Goal: Navigation & Orientation: Find specific page/section

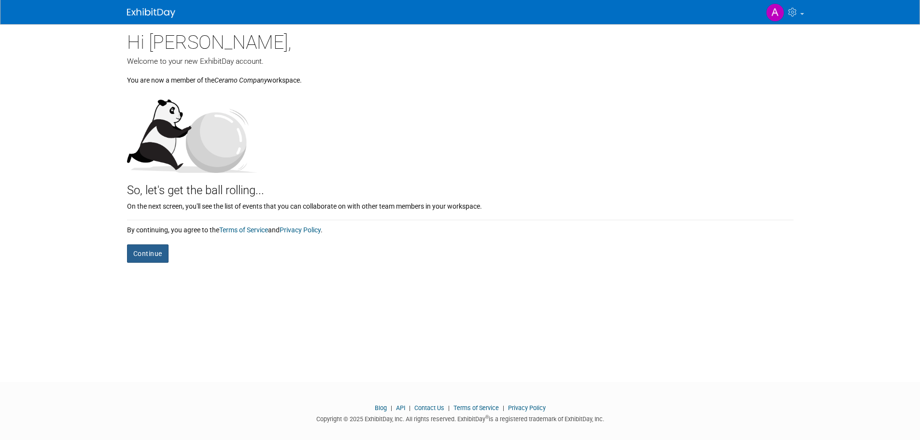
click at [136, 254] on button "Continue" at bounding box center [148, 253] width 42 height 18
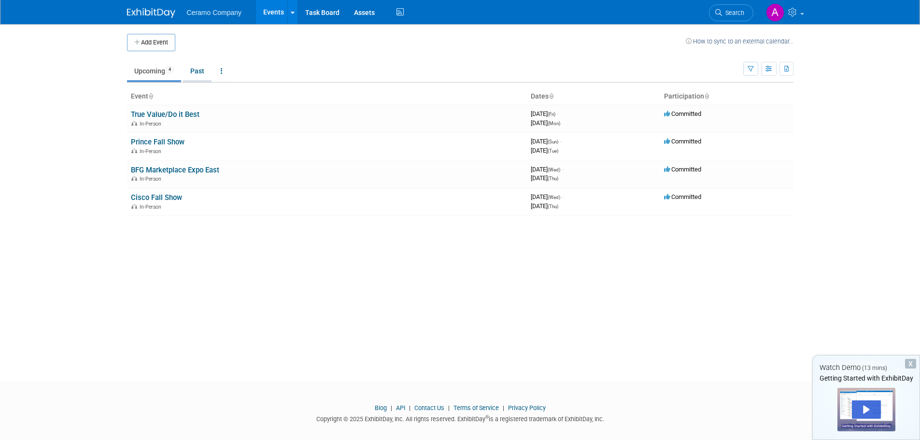
click at [198, 75] on link "Past" at bounding box center [197, 71] width 28 height 18
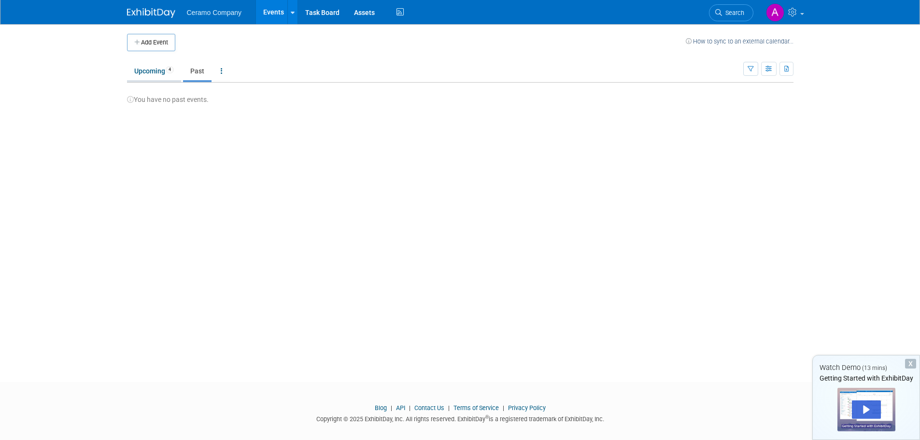
click at [150, 69] on link "Upcoming 4" at bounding box center [154, 71] width 54 height 18
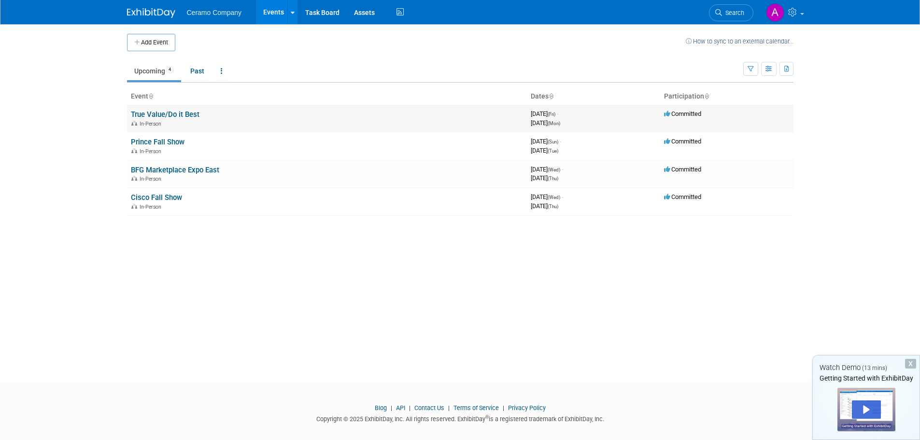
click at [162, 120] on div "In-Person" at bounding box center [327, 123] width 392 height 8
click at [160, 115] on link "True Value/Do it Best" at bounding box center [165, 114] width 69 height 9
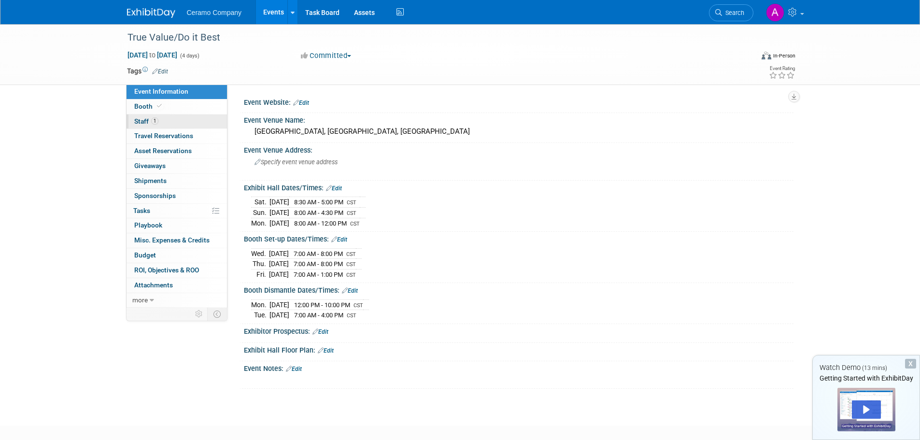
click at [147, 122] on span "Staff 1" at bounding box center [146, 121] width 24 height 8
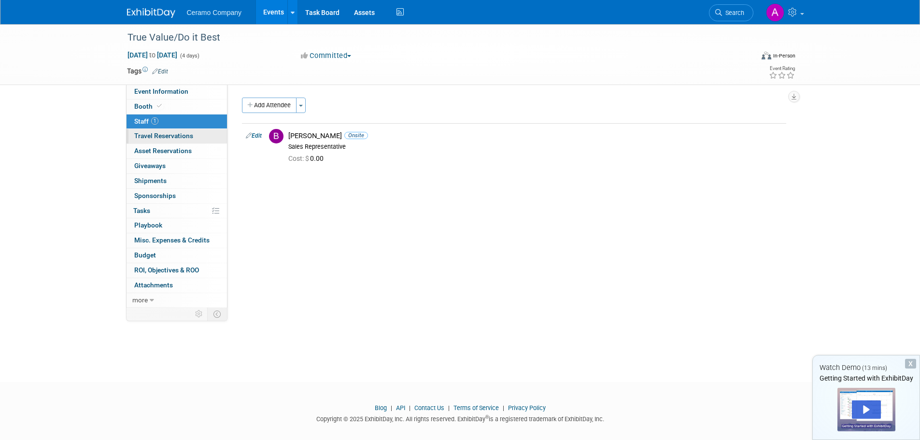
click at [145, 136] on span "Travel Reservations 0" at bounding box center [163, 136] width 59 height 8
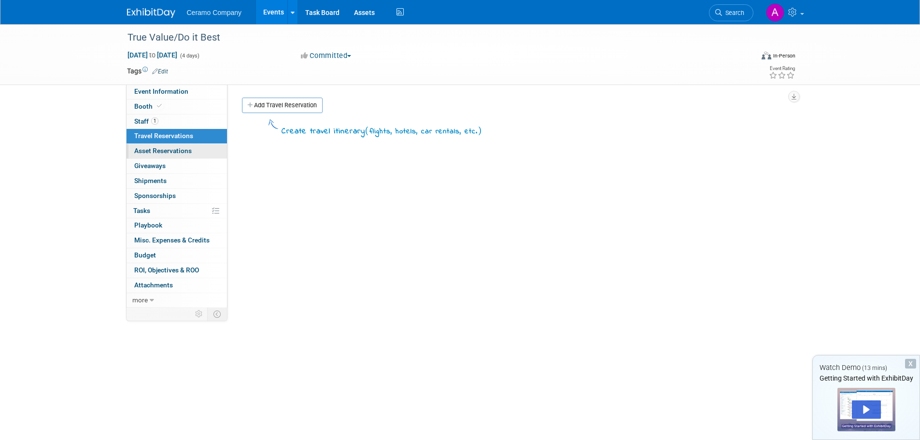
click at [148, 154] on span "Asset Reservations 0" at bounding box center [162, 151] width 57 height 8
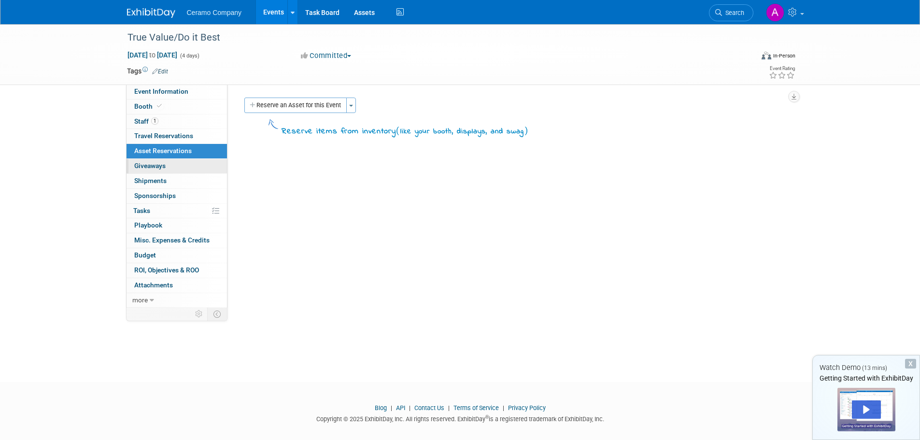
click at [152, 163] on span "Giveaways 0" at bounding box center [149, 166] width 31 height 8
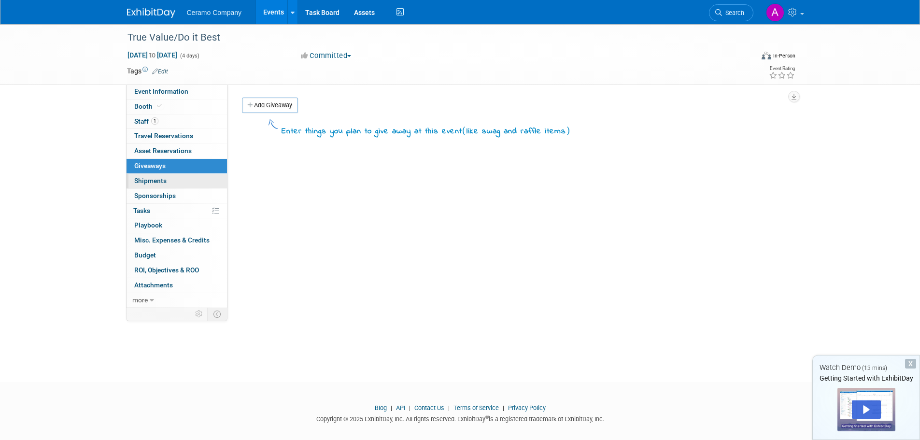
click at [150, 181] on span "Shipments 0" at bounding box center [150, 181] width 32 height 8
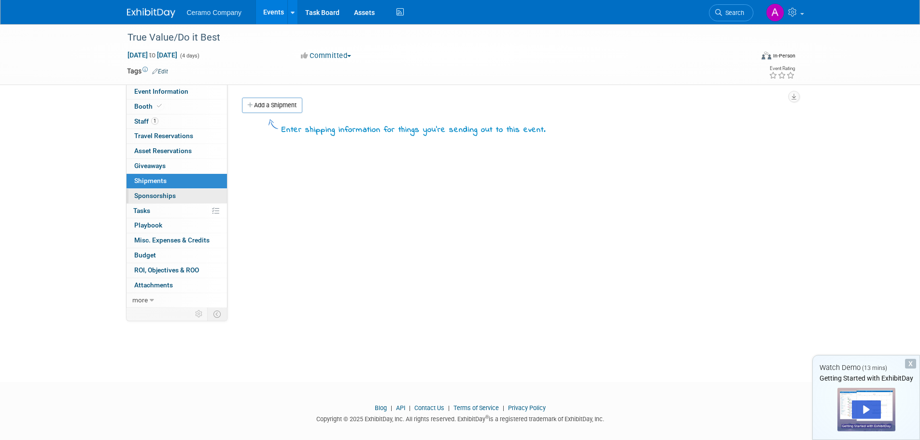
click at [152, 200] on link "0 Sponsorships 0" at bounding box center [176, 196] width 100 height 14
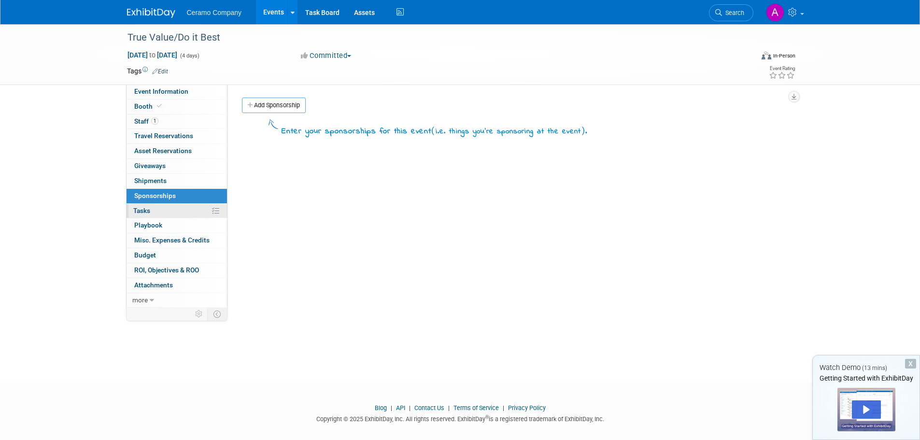
click at [143, 207] on span "Tasks 0%" at bounding box center [141, 211] width 17 height 8
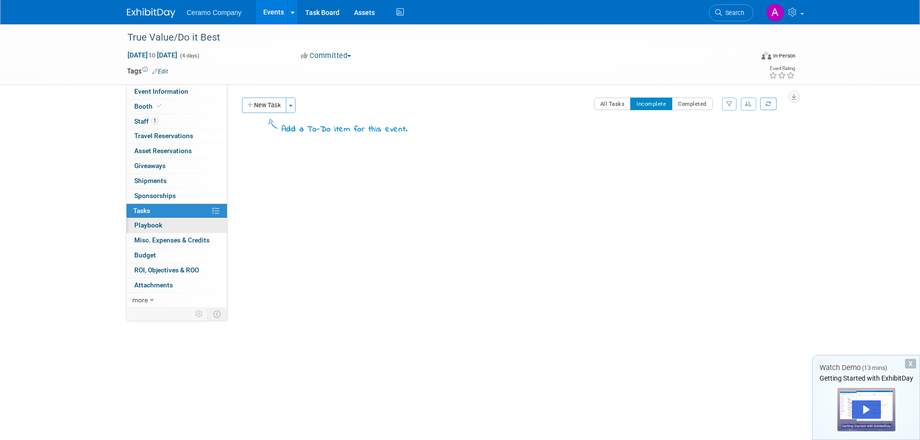
click at [155, 225] on span "Playbook 0" at bounding box center [148, 225] width 28 height 8
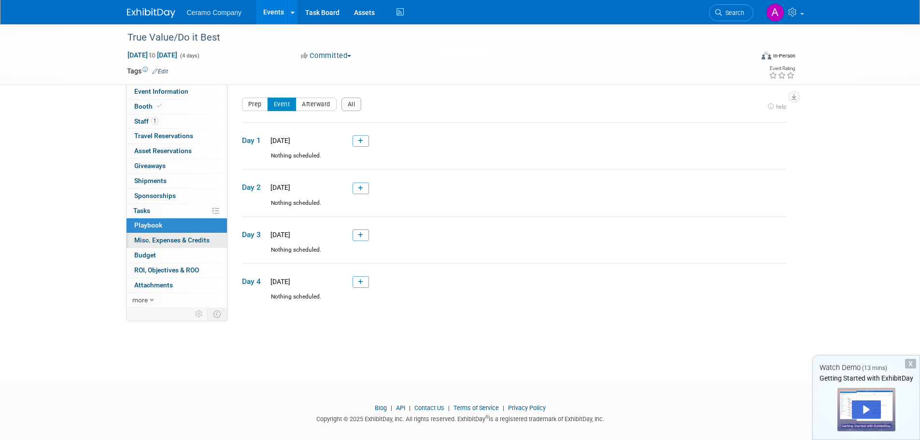
click at [155, 235] on link "0 Misc. Expenses & Credits 0" at bounding box center [176, 240] width 100 height 14
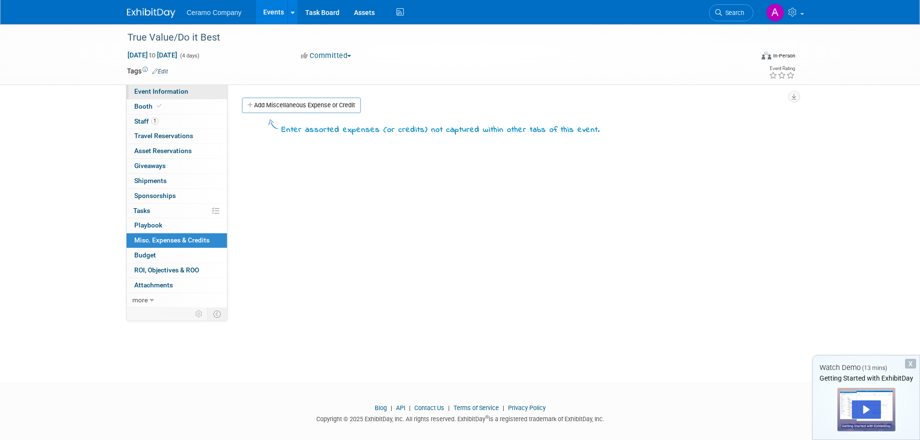
click at [155, 91] on span "Event Information" at bounding box center [161, 91] width 54 height 8
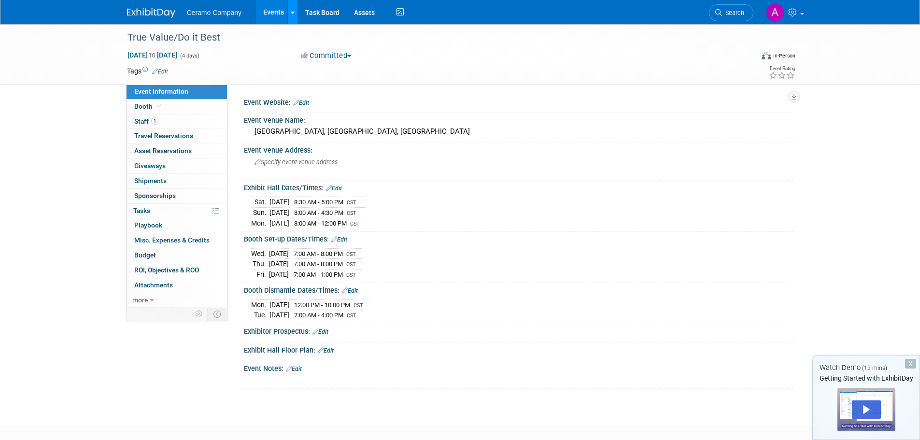
click at [289, 14] on link at bounding box center [292, 12] width 10 height 24
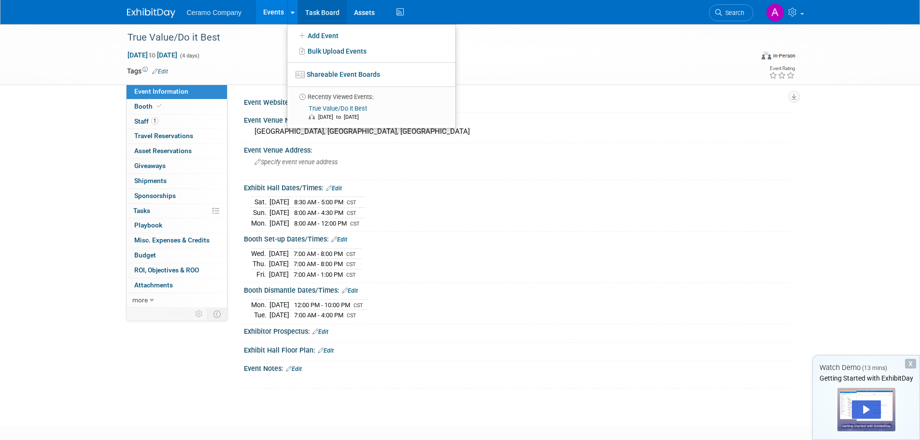
click at [323, 16] on link "Task Board" at bounding box center [322, 12] width 49 height 24
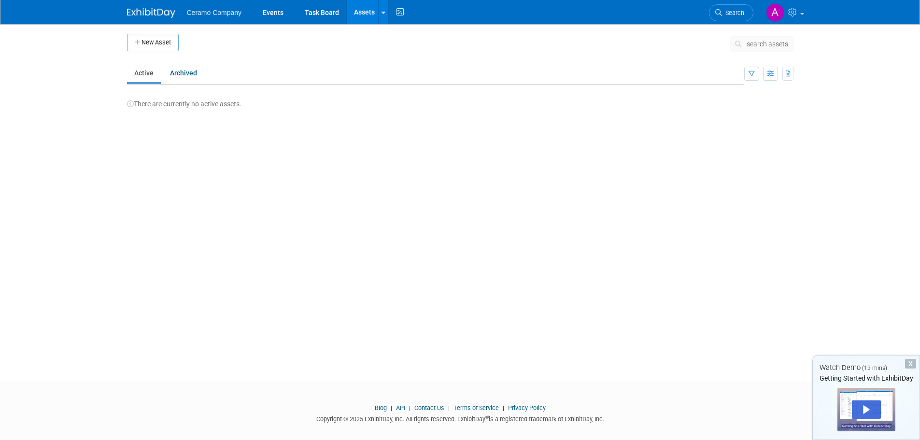
click at [202, 15] on span "Ceramo Company" at bounding box center [214, 13] width 55 height 8
click at [225, 14] on span "Ceramo Company" at bounding box center [214, 13] width 55 height 8
click at [277, 18] on link "Events" at bounding box center [272, 12] width 35 height 24
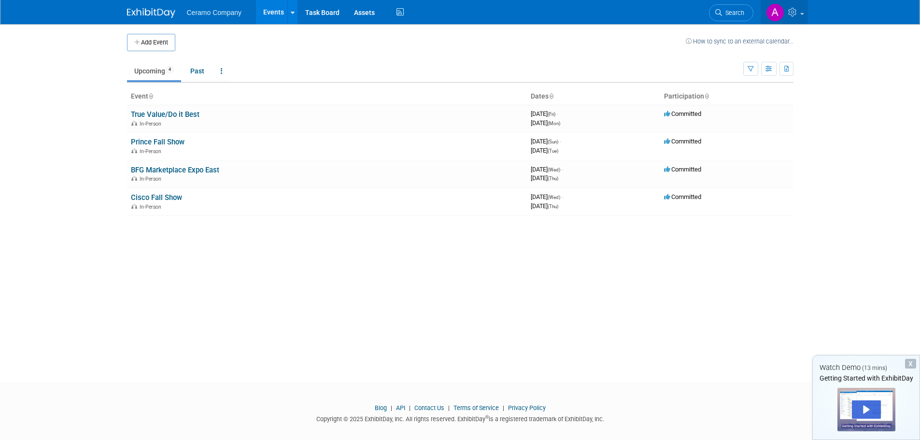
click at [775, 20] on img at bounding box center [775, 12] width 18 height 18
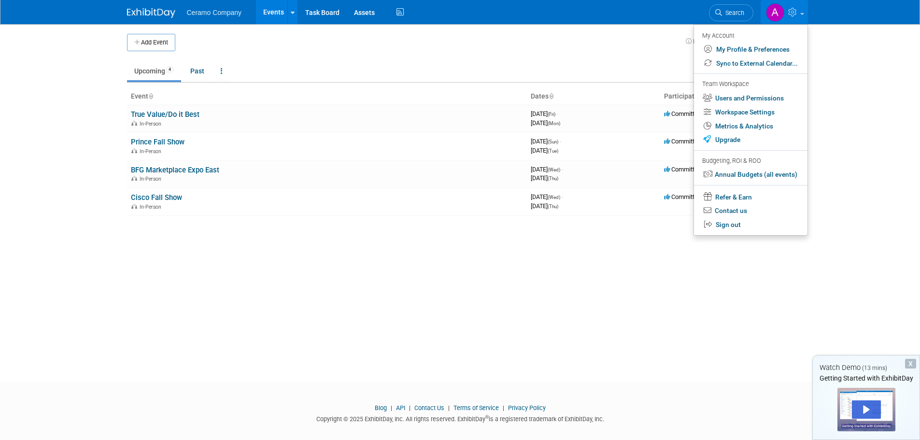
drag, startPoint x: 653, startPoint y: 343, endPoint x: 650, endPoint y: 339, distance: 5.2
click at [652, 340] on div "Add Event How to sync to an external calendar... New Event Duplicate Event Warn…" at bounding box center [460, 194] width 681 height 340
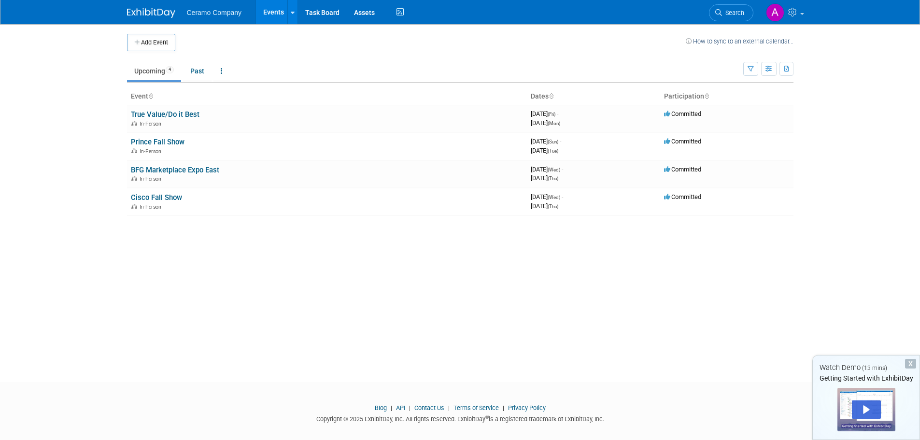
drag, startPoint x: 282, startPoint y: 330, endPoint x: 280, endPoint y: 323, distance: 6.7
click at [282, 330] on div "Add Event How to sync to an external calendar... New Event Duplicate Event Warn…" at bounding box center [460, 194] width 681 height 340
click at [164, 117] on link "True Value/Do it Best" at bounding box center [165, 114] width 69 height 9
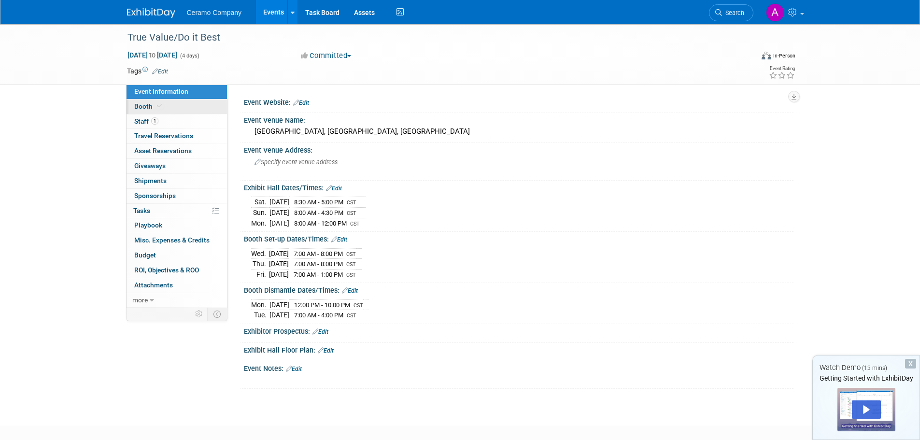
click at [151, 106] on span "Booth" at bounding box center [148, 106] width 29 height 8
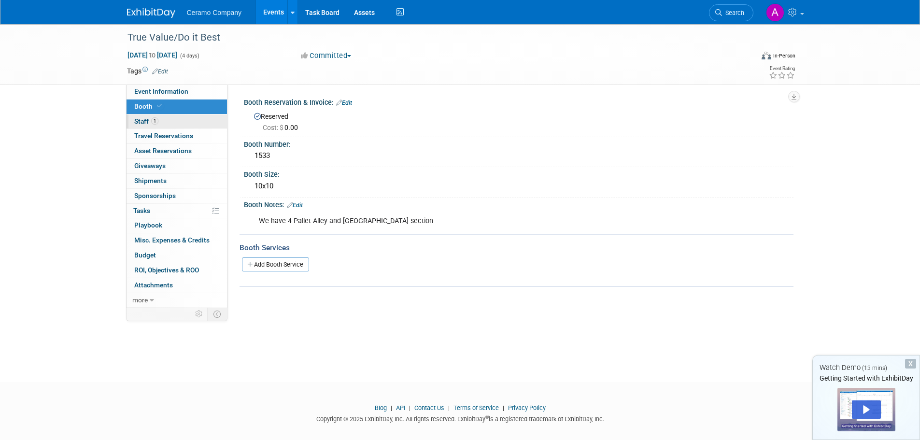
click at [147, 119] on span "Staff 1" at bounding box center [146, 121] width 24 height 8
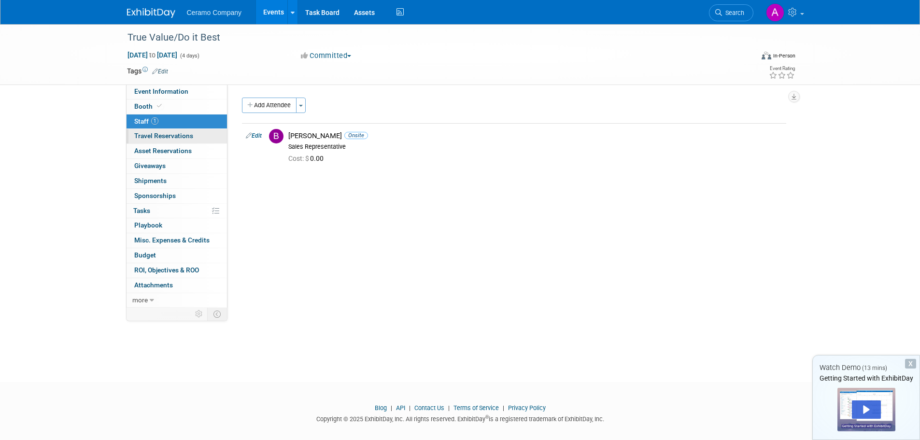
click at [148, 135] on span "Travel Reservations 0" at bounding box center [163, 136] width 59 height 8
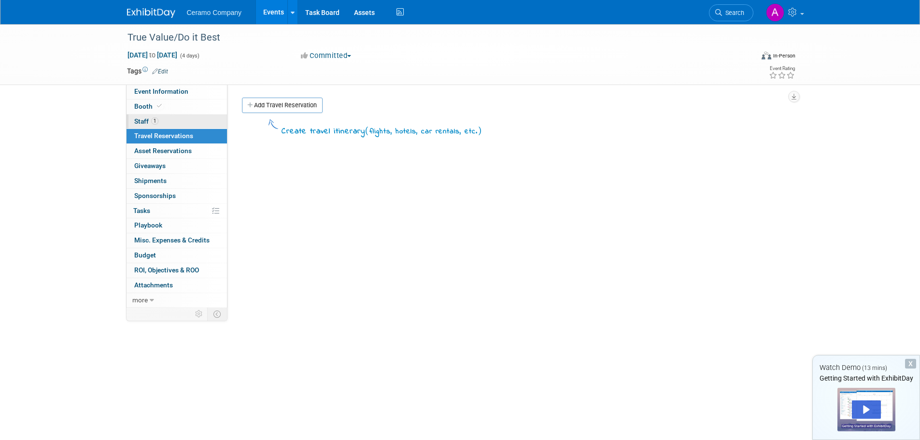
click at [151, 121] on span "1" at bounding box center [154, 120] width 7 height 7
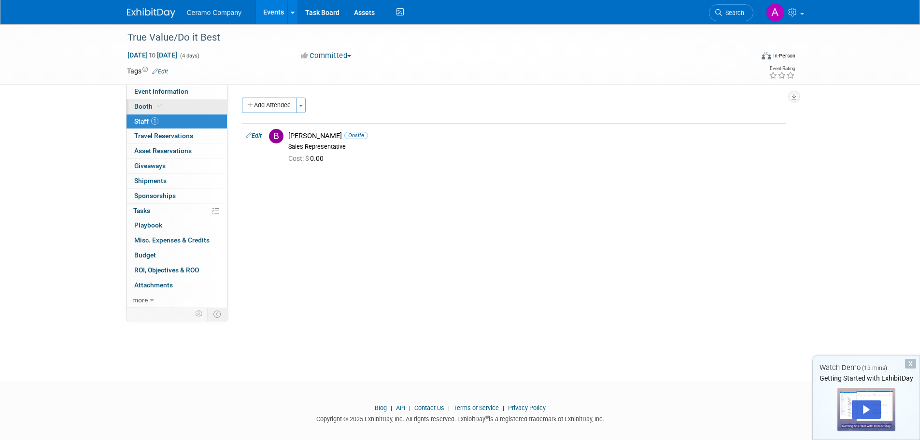
click at [160, 104] on icon at bounding box center [159, 105] width 5 height 5
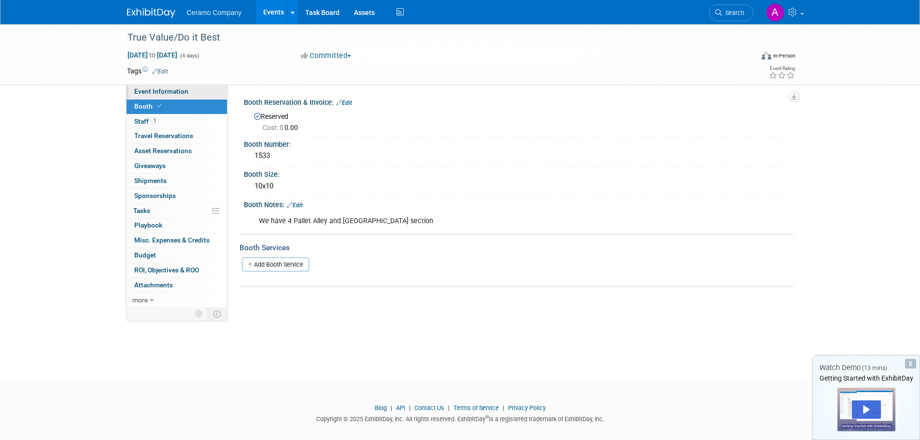
click at [162, 86] on link "Event Information" at bounding box center [176, 91] width 100 height 14
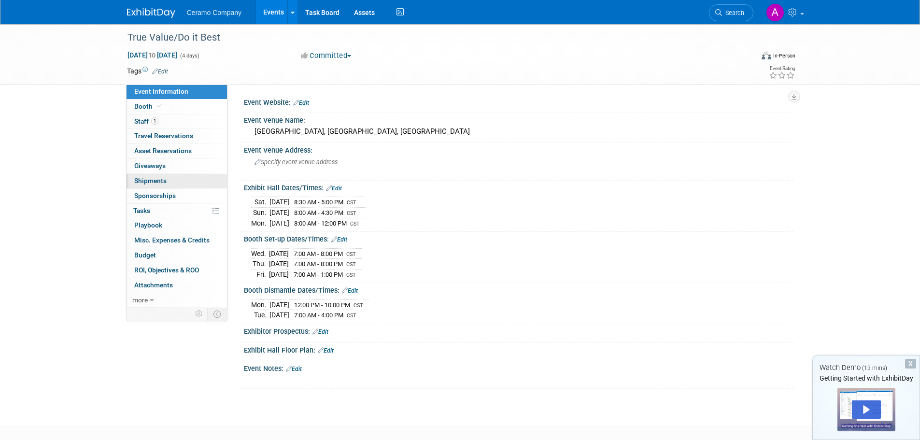
click at [154, 184] on link "0 Shipments 0" at bounding box center [176, 181] width 100 height 14
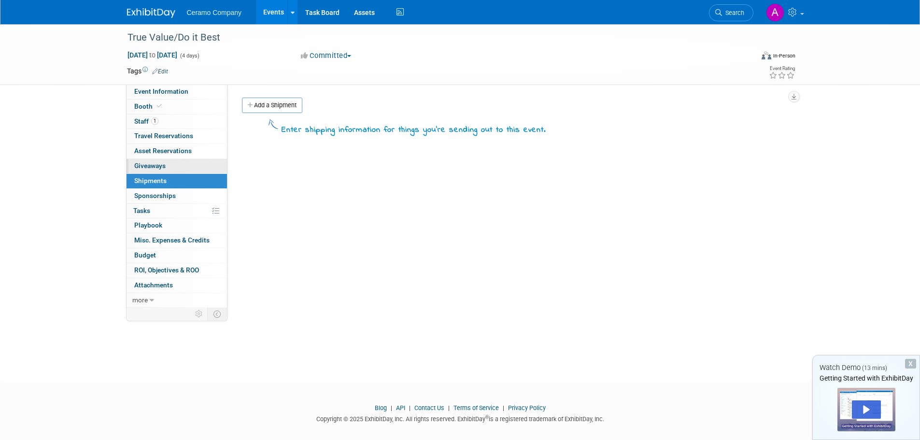
click at [159, 166] on span "Giveaways 0" at bounding box center [149, 166] width 31 height 8
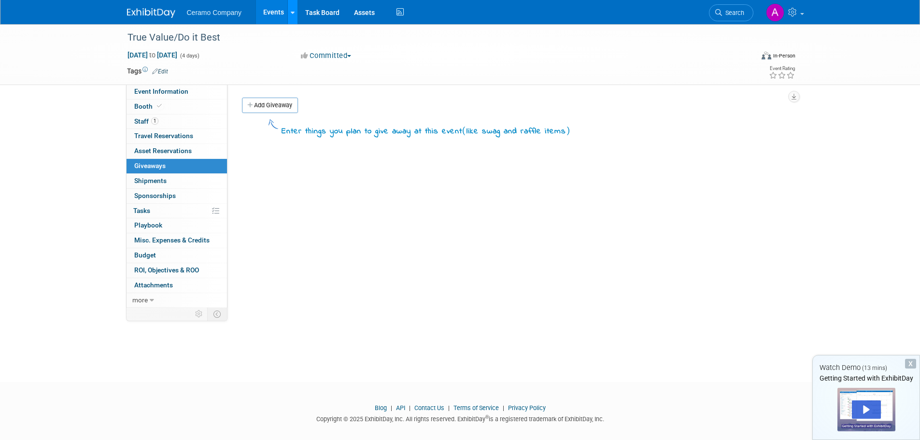
click at [291, 10] on icon at bounding box center [293, 13] width 4 height 6
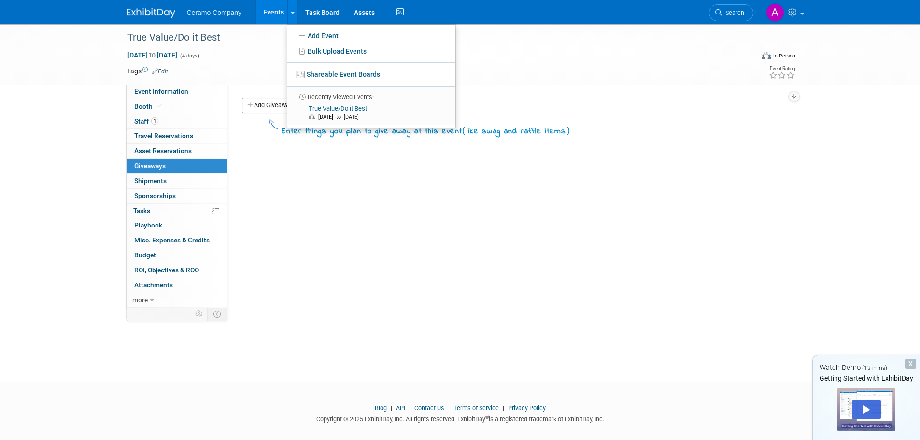
click at [273, 8] on link "Events" at bounding box center [273, 12] width 35 height 24
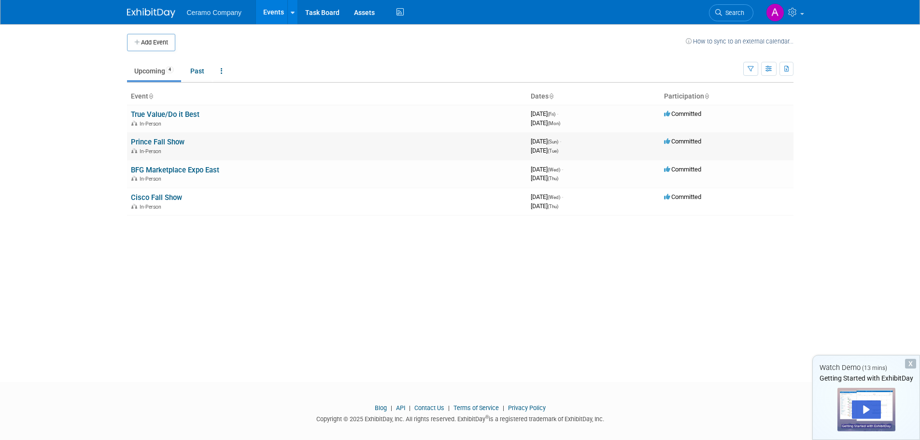
click at [154, 140] on link "Prince Fall Show" at bounding box center [158, 142] width 54 height 9
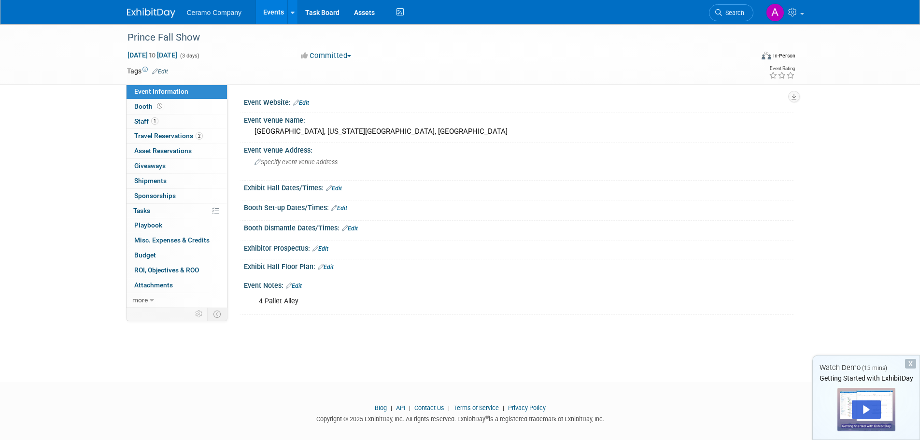
click at [270, 10] on link "Events" at bounding box center [273, 12] width 35 height 24
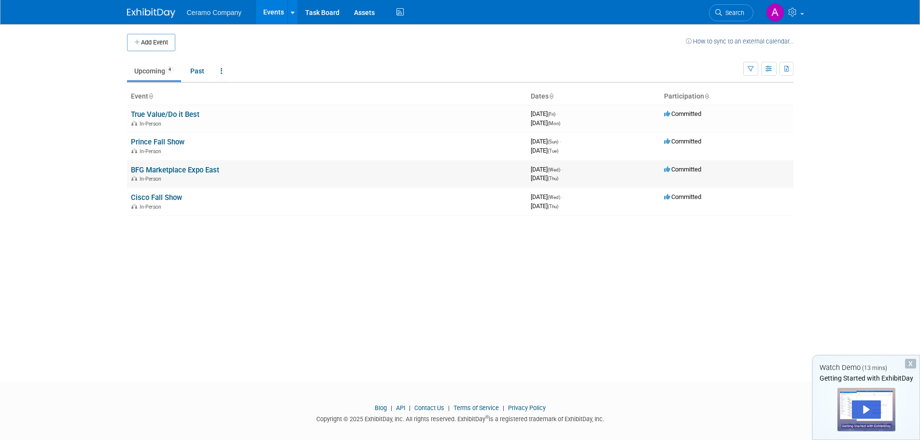
click at [168, 170] on link "BFG Marketplace Expo East" at bounding box center [175, 170] width 88 height 9
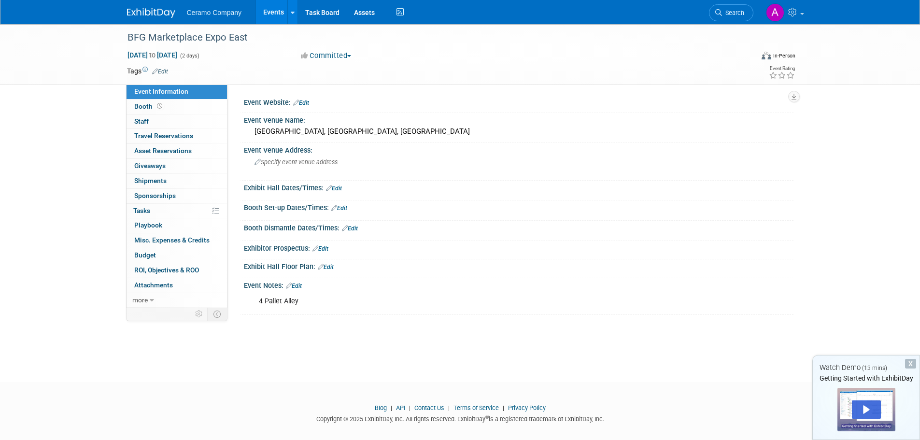
click at [274, 9] on link "Events" at bounding box center [273, 12] width 35 height 24
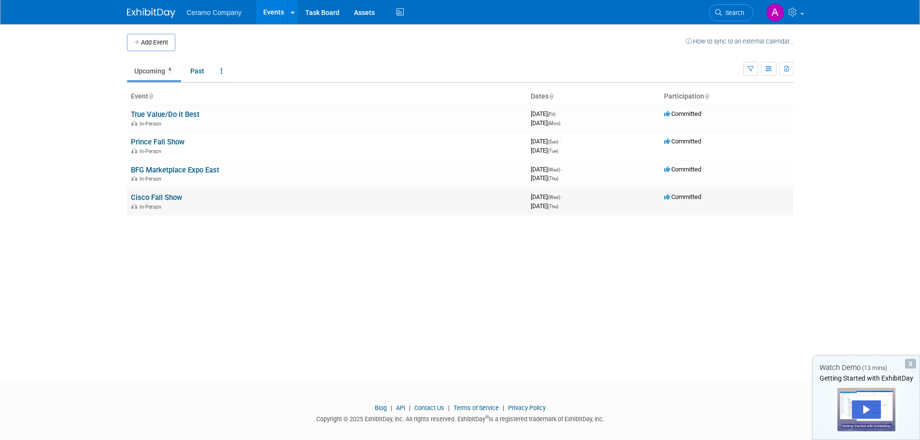
click at [160, 203] on div "In-Person" at bounding box center [327, 206] width 392 height 8
click at [160, 199] on link "Cisco Fall Show" at bounding box center [156, 197] width 51 height 9
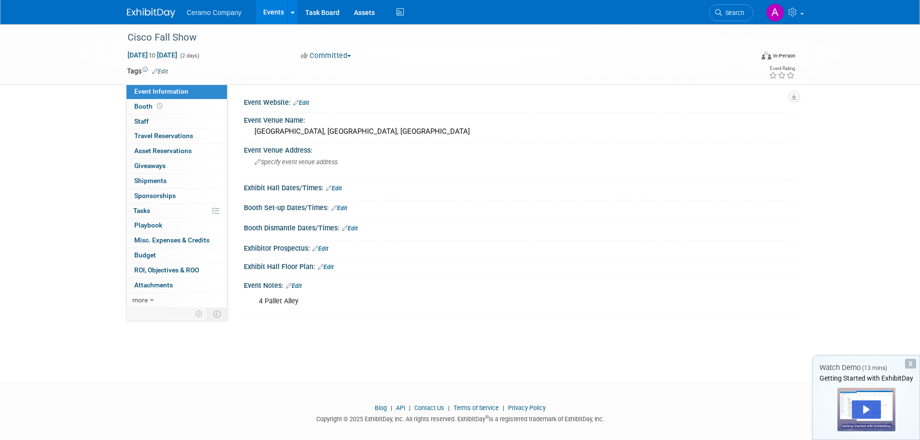
click at [912, 363] on div "X" at bounding box center [910, 364] width 11 height 10
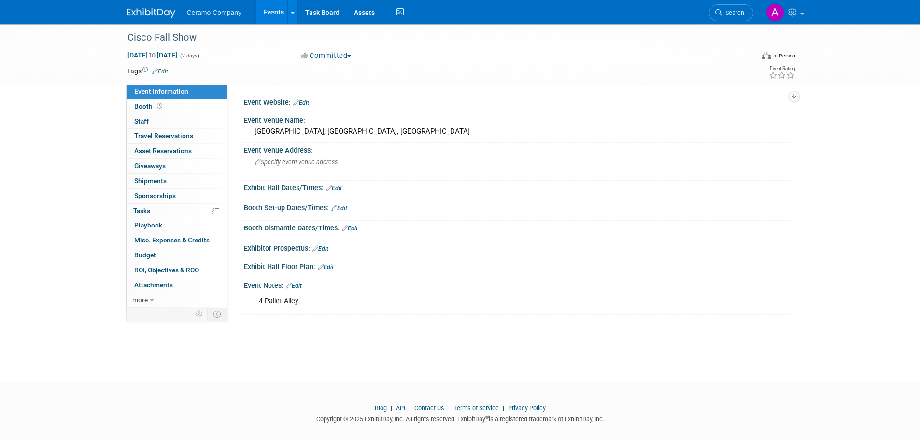
click at [269, 5] on link "Events" at bounding box center [273, 12] width 35 height 24
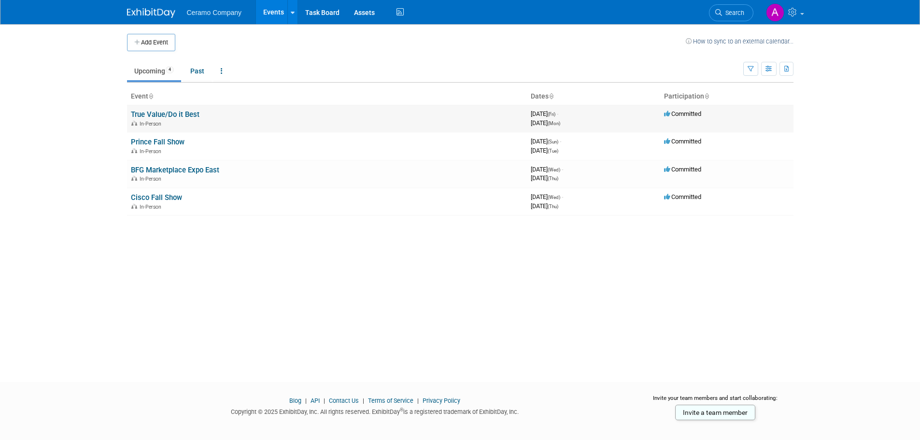
click at [158, 113] on link "True Value/Do it Best" at bounding box center [165, 114] width 69 height 9
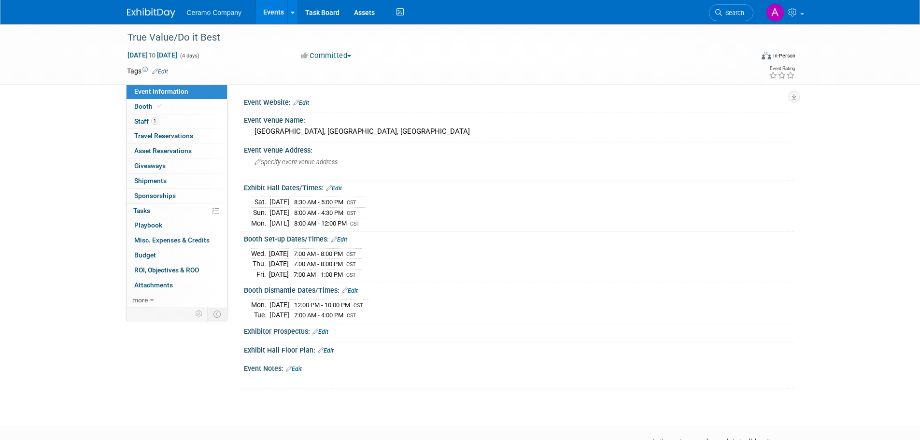
click at [573, 221] on div "[DATE] 8:30 AM - 5:00 PM CST [DATE] 8:00 AM - 4:30 PM CST [DATE] 8:00 AM - 12:0…" at bounding box center [518, 211] width 535 height 34
